Goal: Transaction & Acquisition: Purchase product/service

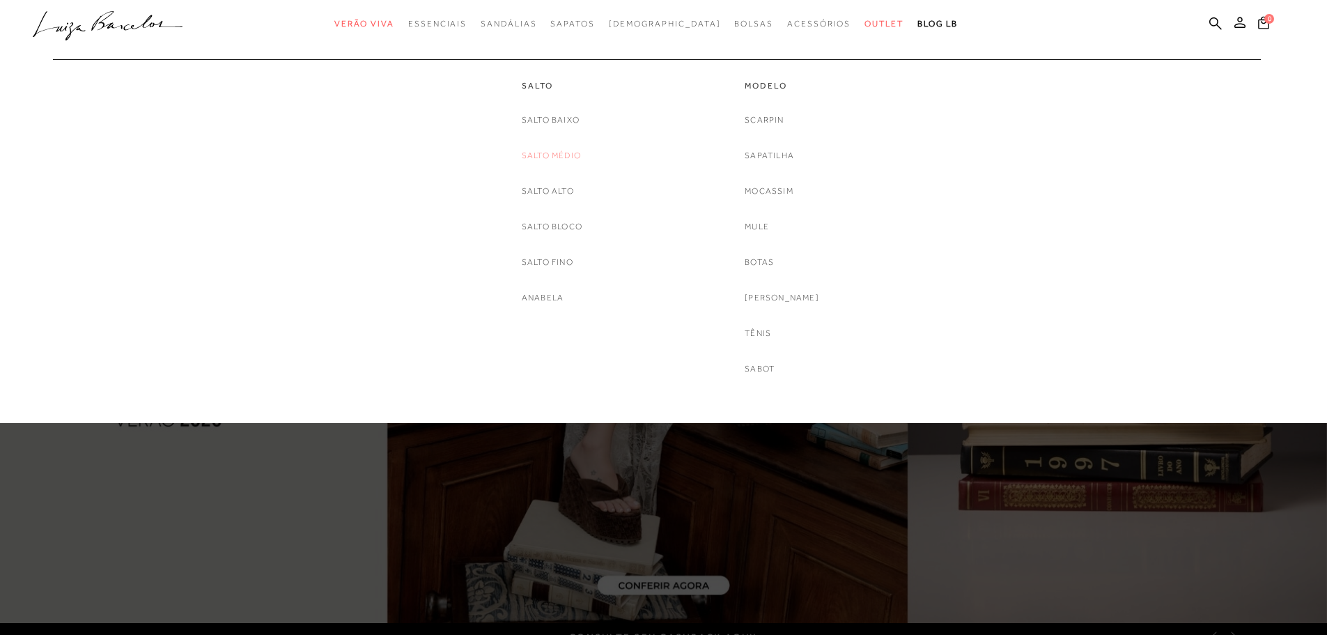
click at [559, 155] on link "Salto Médio" at bounding box center [551, 155] width 59 height 15
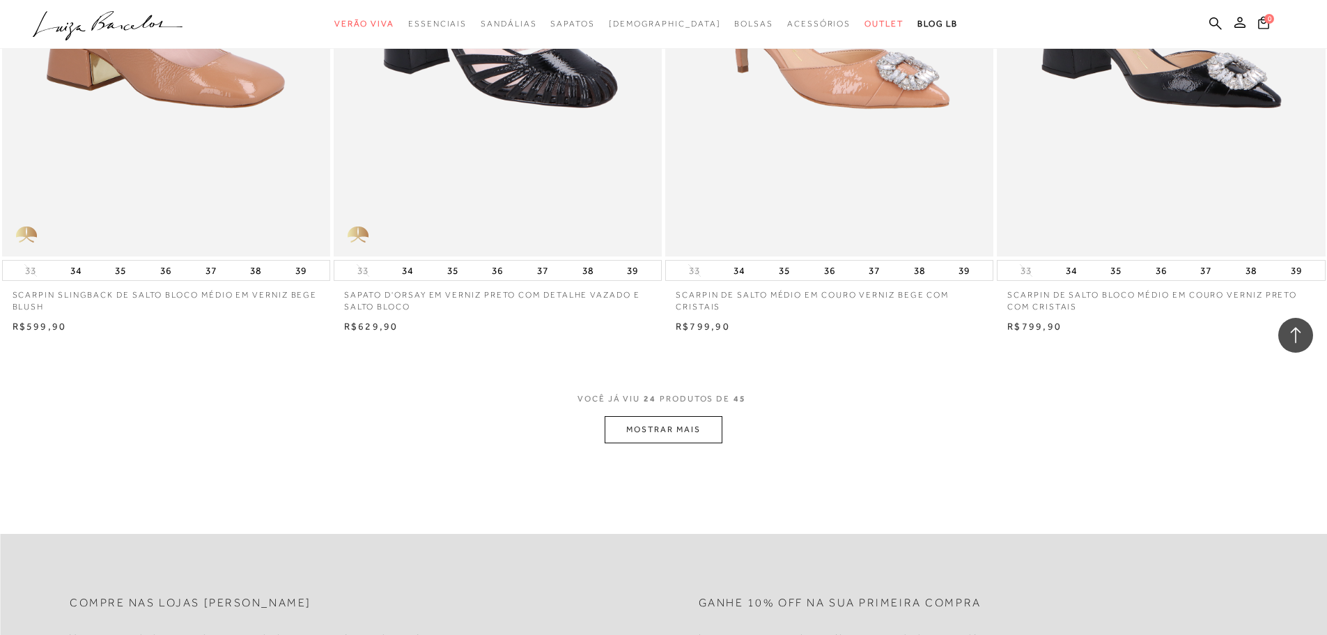
scroll to position [3275, 0]
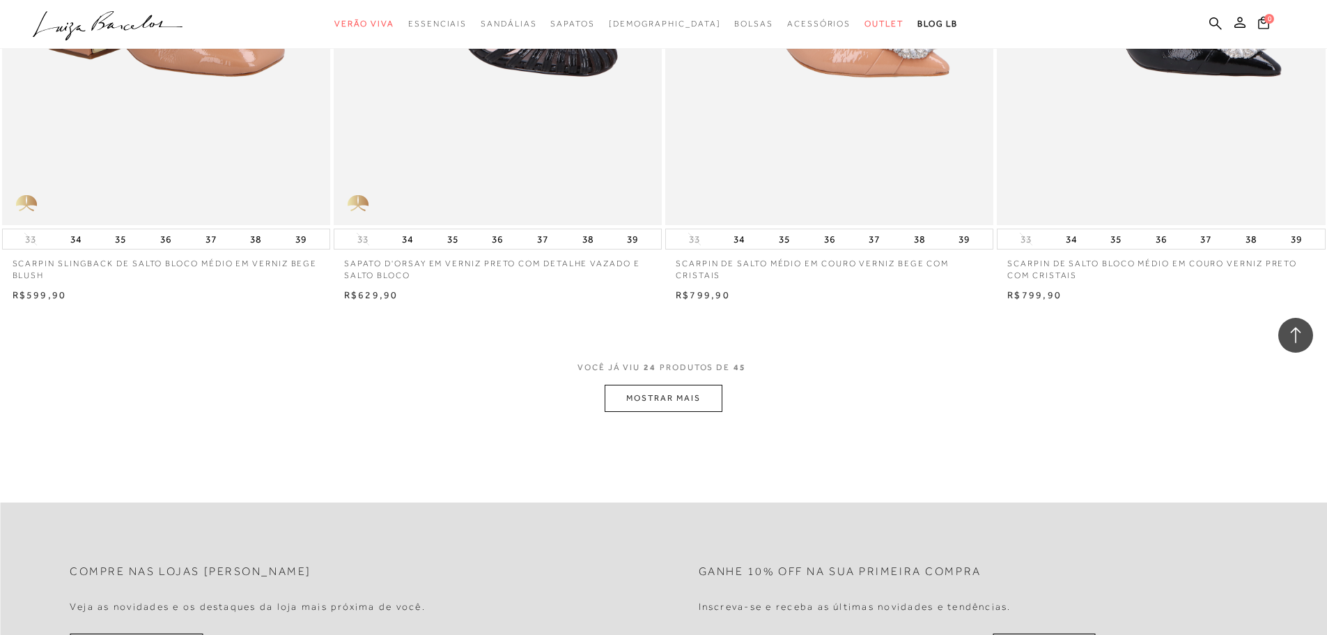
click at [675, 397] on button "MOSTRAR MAIS" at bounding box center [663, 398] width 117 height 27
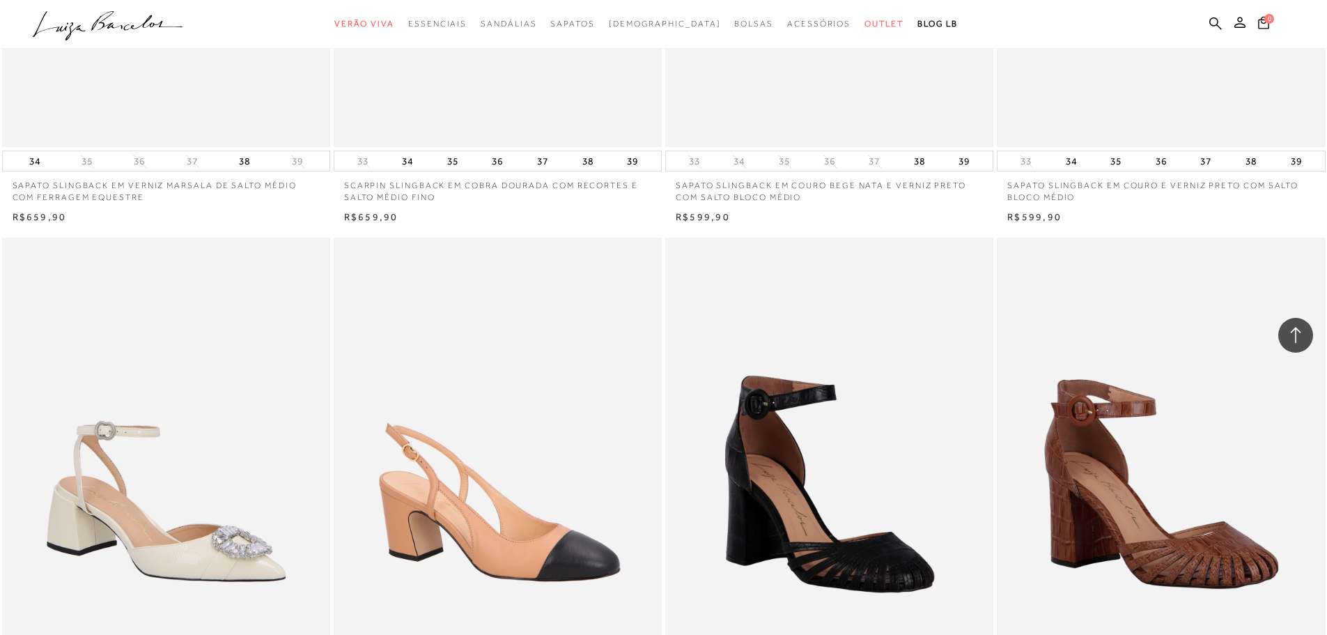
scroll to position [5296, 0]
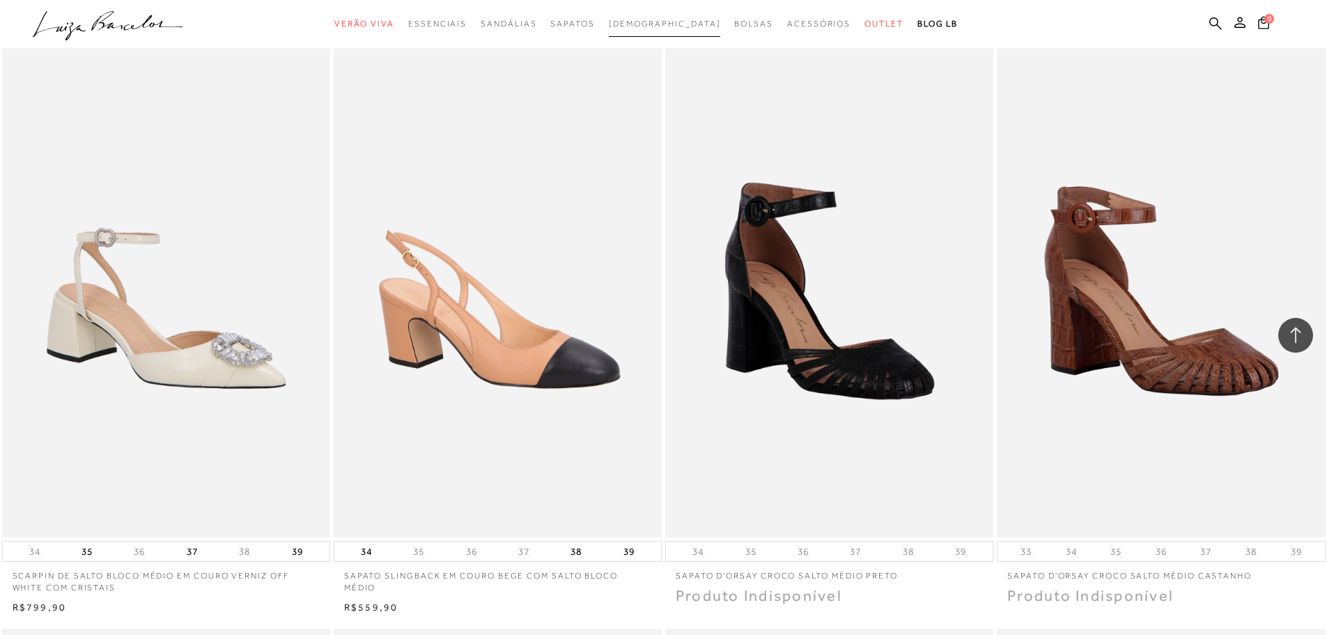
click at [649, 24] on span "[DEMOGRAPHIC_DATA]" at bounding box center [665, 24] width 112 height 10
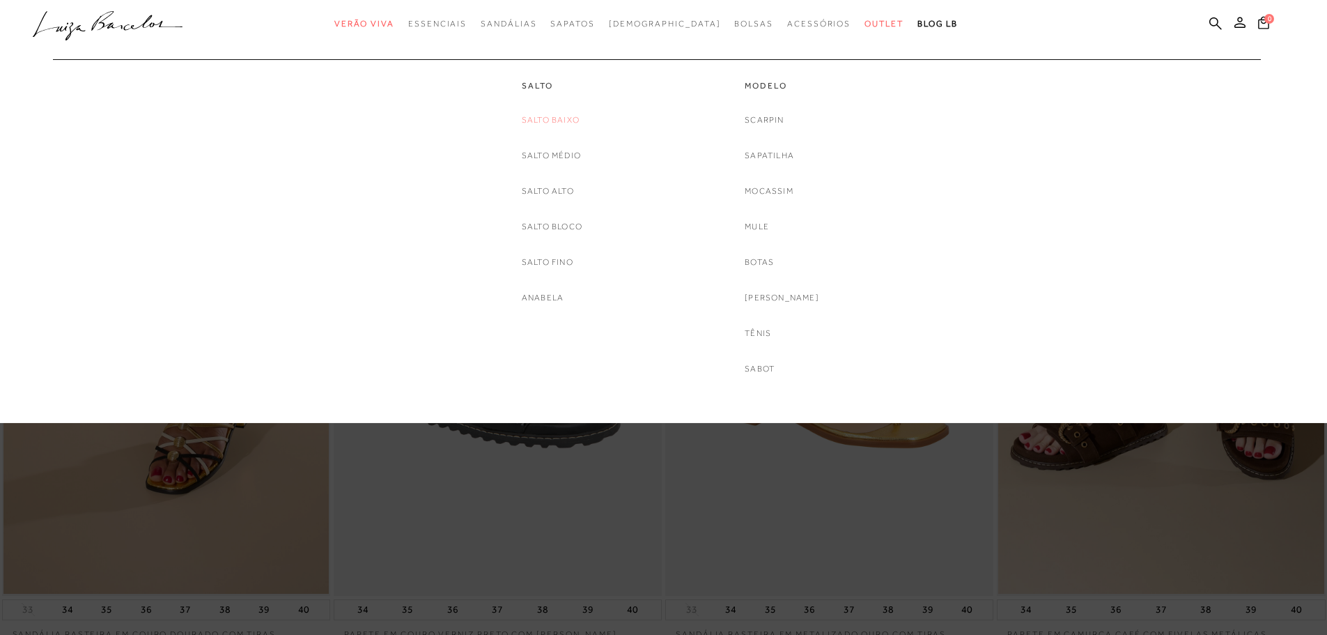
click at [571, 116] on link "Salto Baixo" at bounding box center [551, 120] width 58 height 15
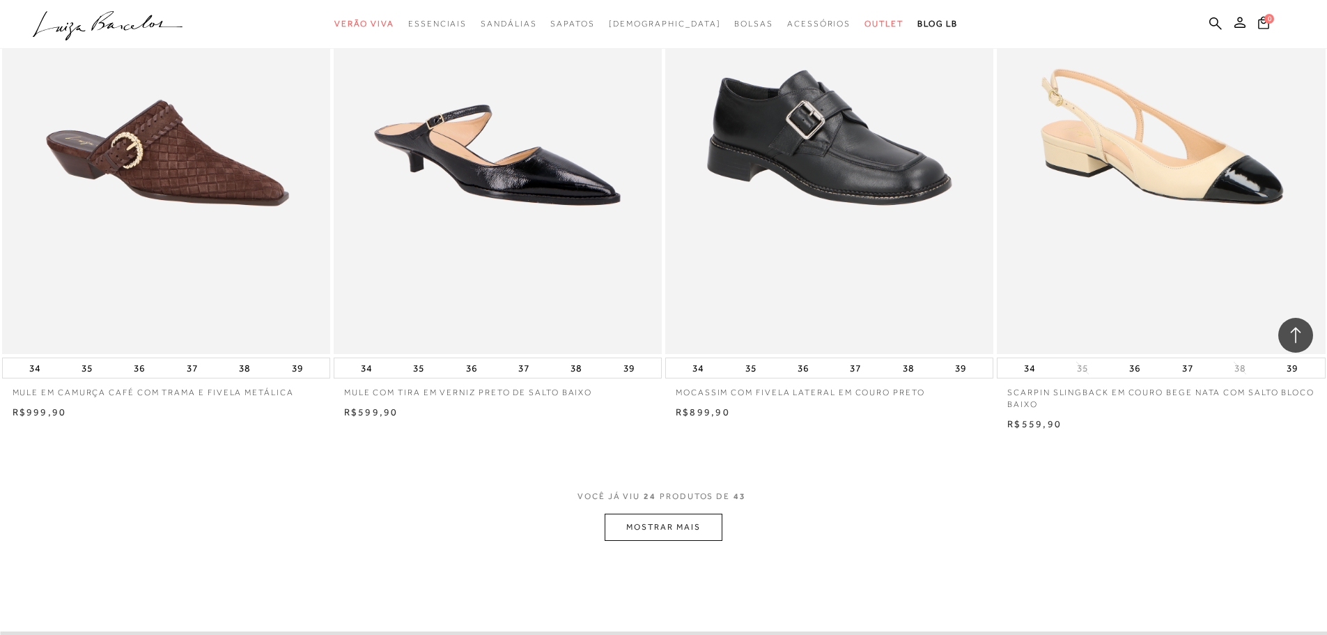
scroll to position [3206, 0]
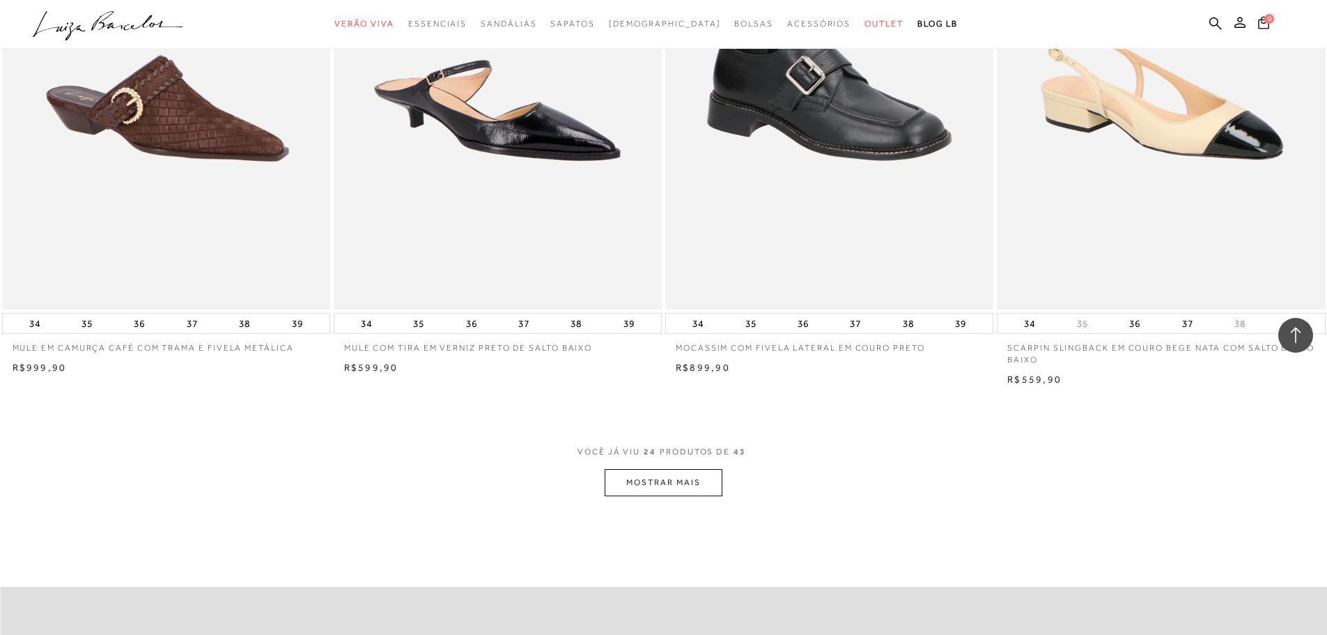
click at [672, 480] on button "MOSTRAR MAIS" at bounding box center [663, 482] width 117 height 27
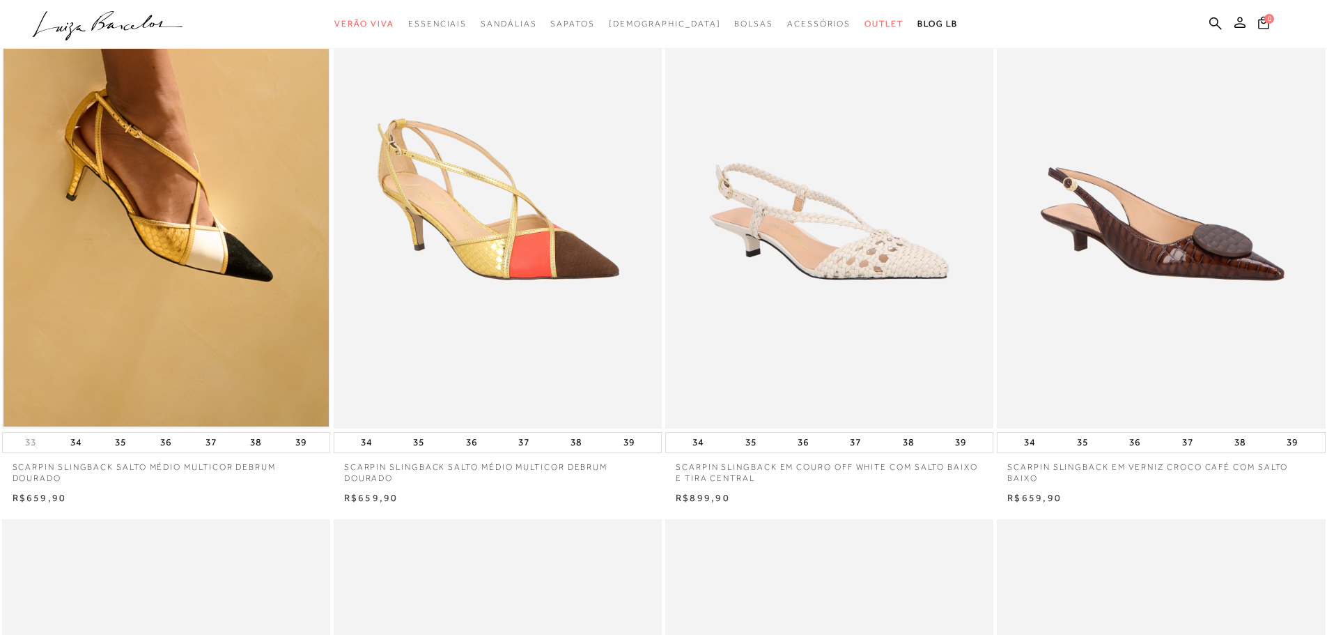
scroll to position [63, 0]
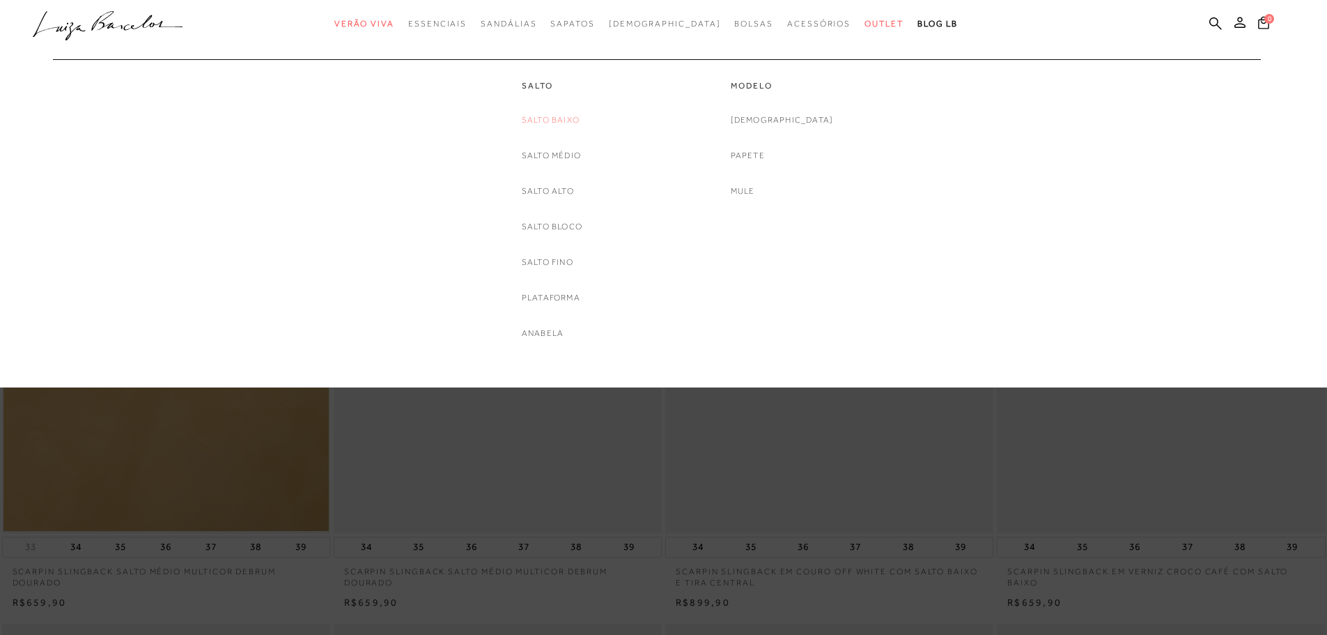
click at [544, 120] on link "Salto Baixo" at bounding box center [551, 120] width 58 height 15
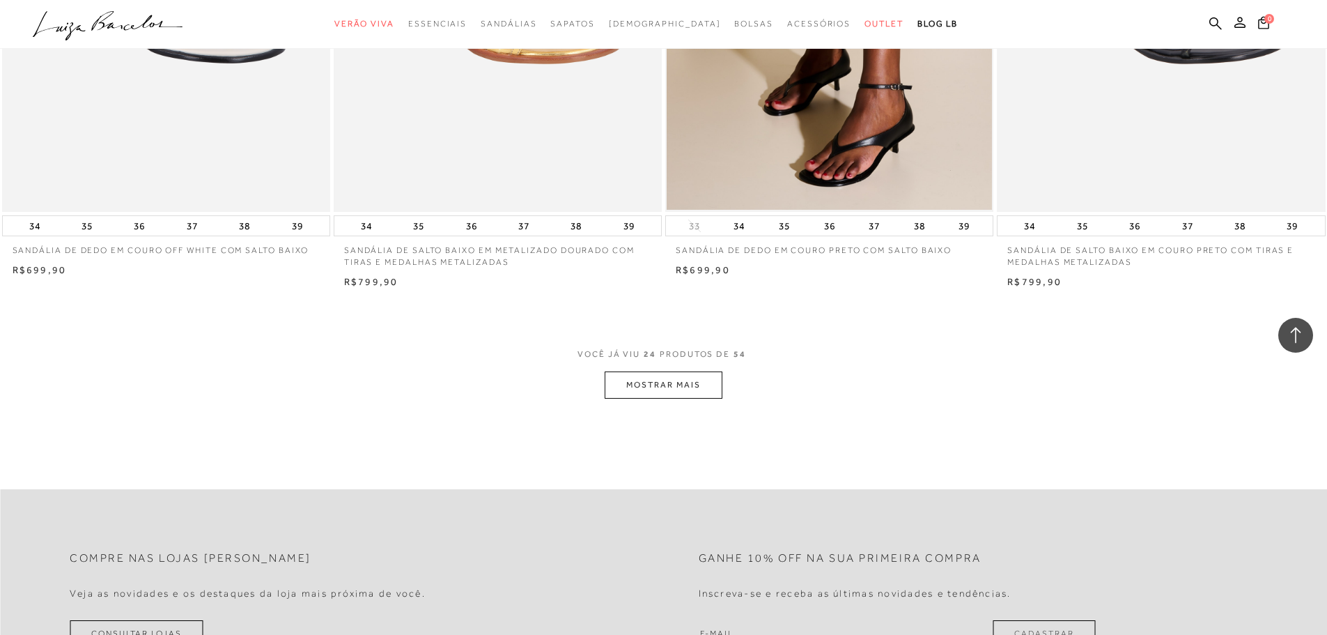
scroll to position [3345, 0]
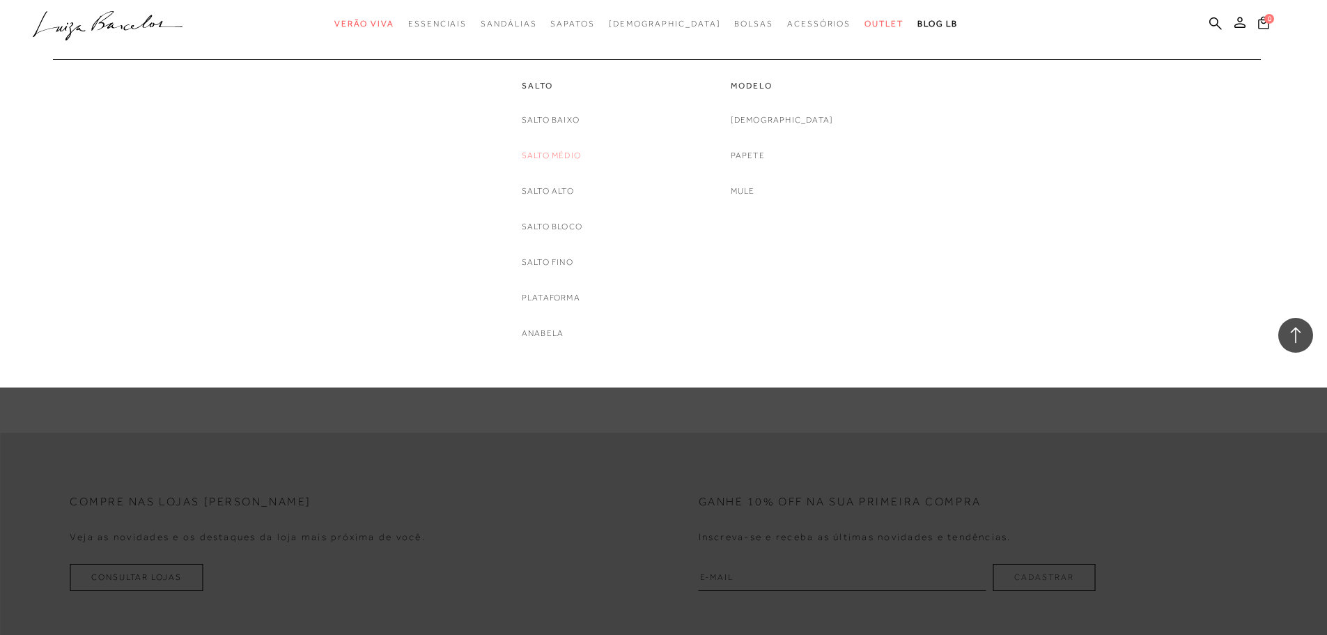
click at [537, 156] on link "Salto Médio" at bounding box center [551, 155] width 59 height 15
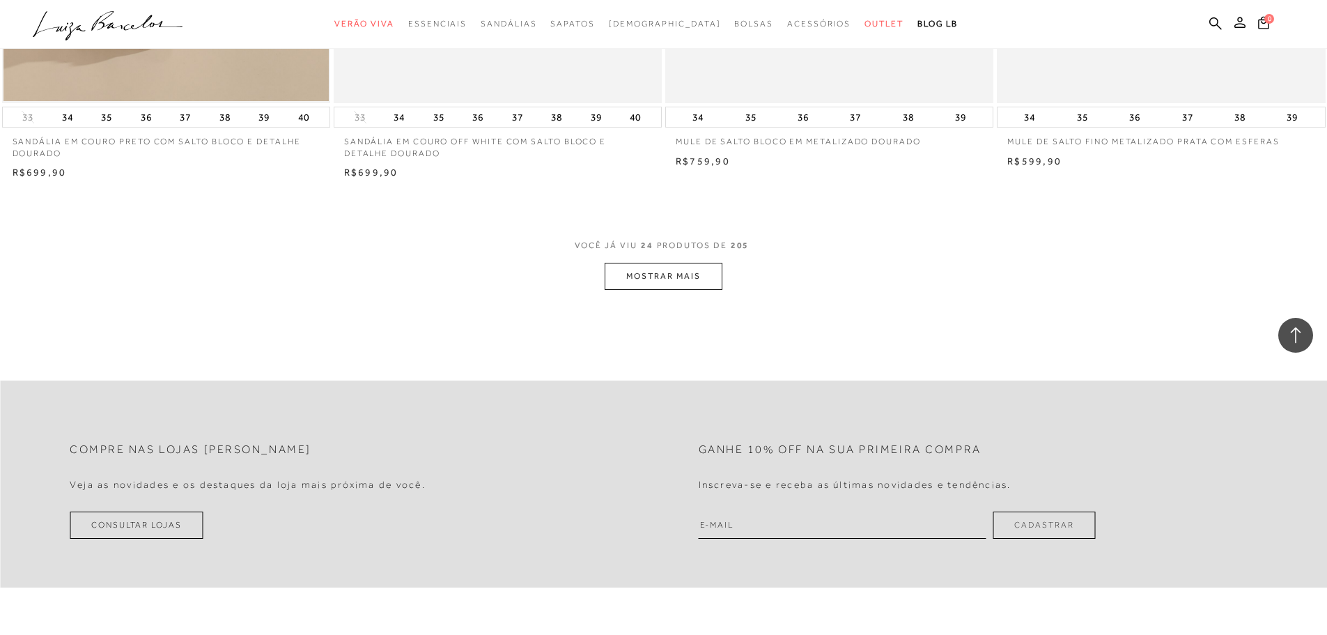
scroll to position [3415, 0]
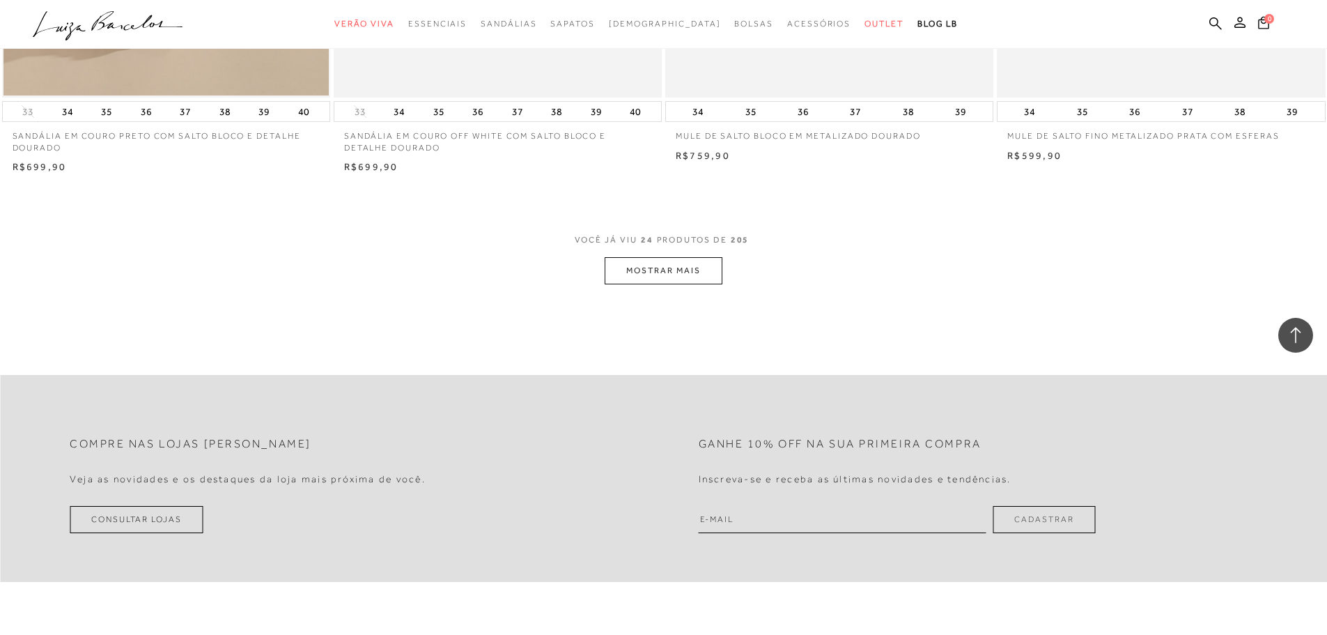
click at [638, 268] on button "MOSTRAR MAIS" at bounding box center [663, 270] width 117 height 27
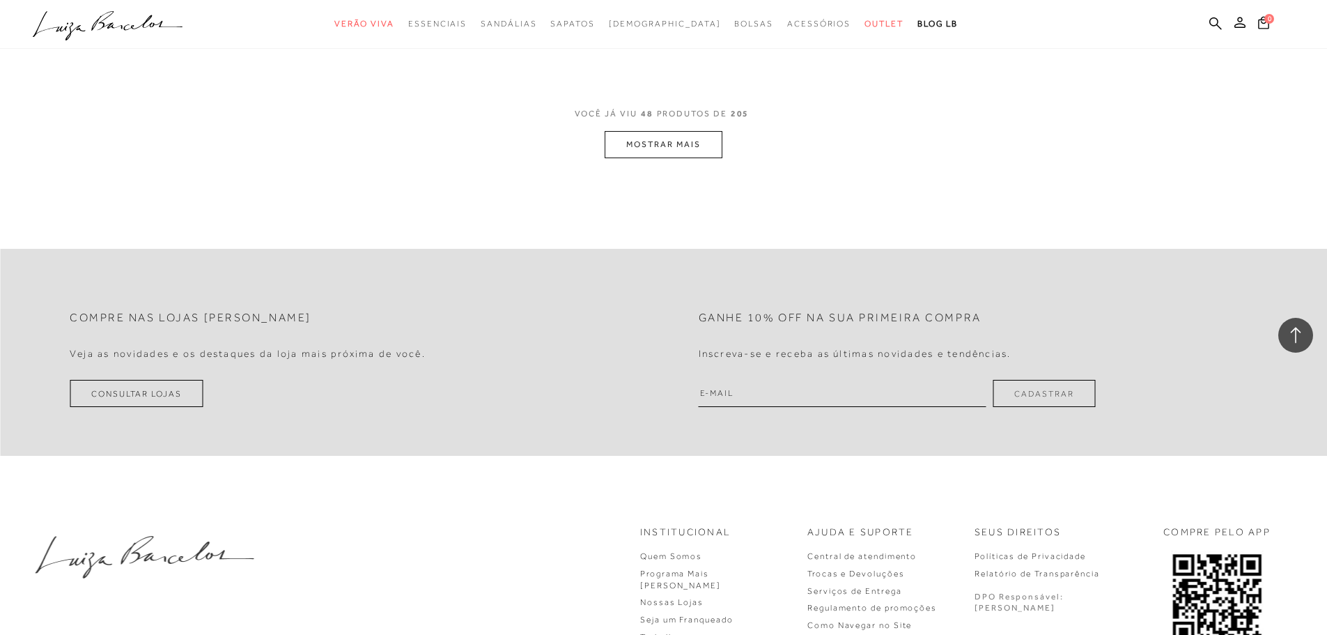
scroll to position [7038, 0]
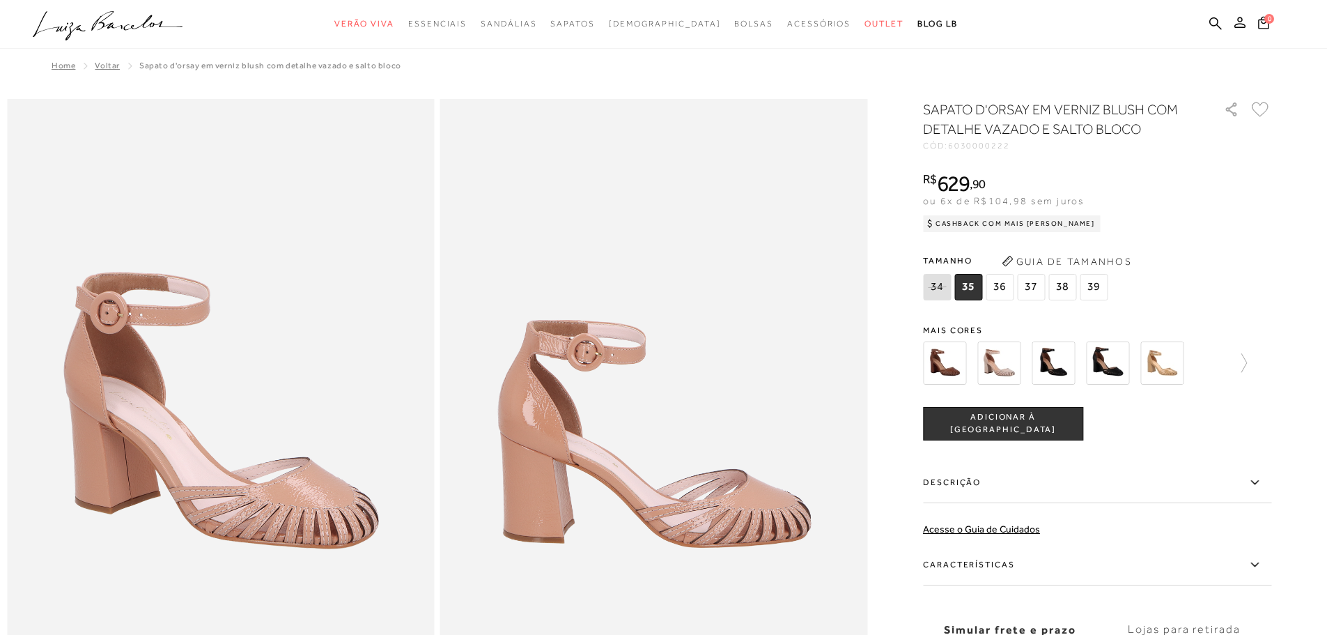
click at [1036, 288] on span "37" at bounding box center [1031, 287] width 28 height 26
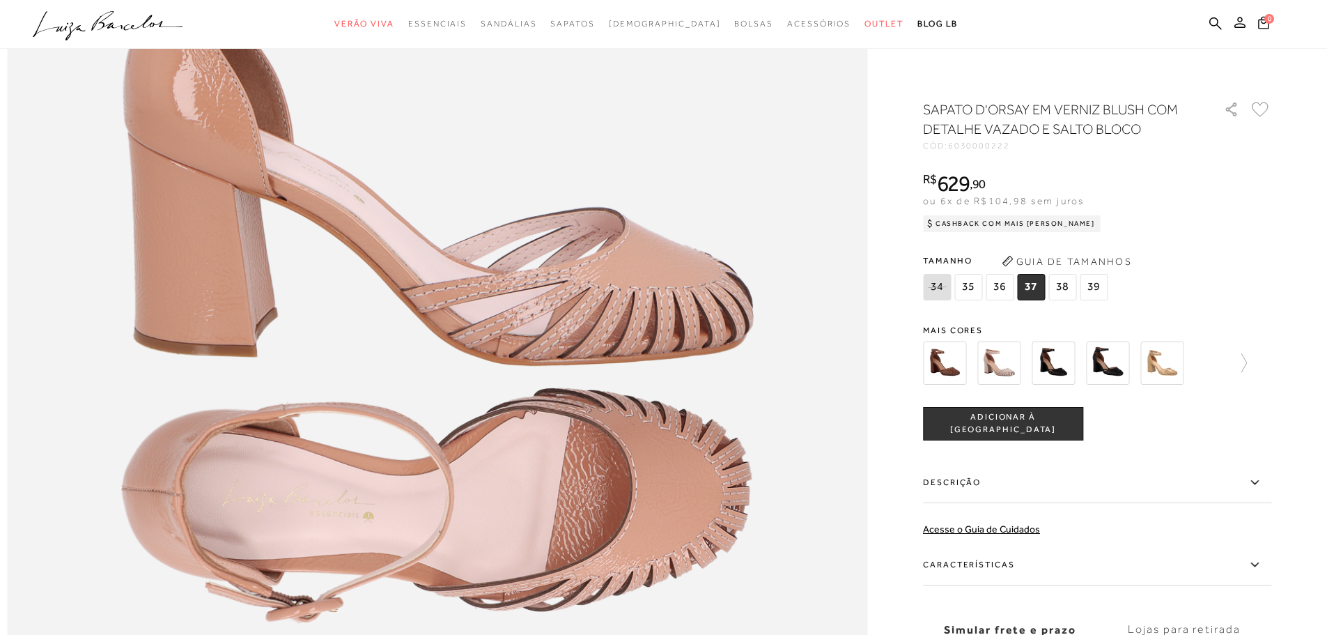
scroll to position [1533, 0]
